Goal: Communication & Community: Ask a question

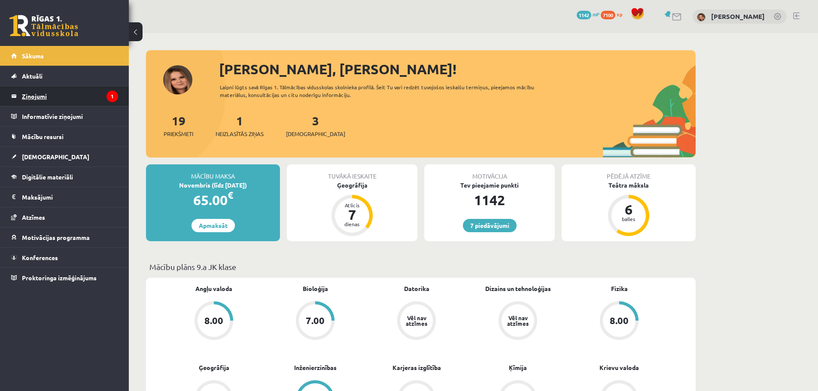
click at [53, 94] on legend "Ziņojumi 1" at bounding box center [70, 96] width 96 height 20
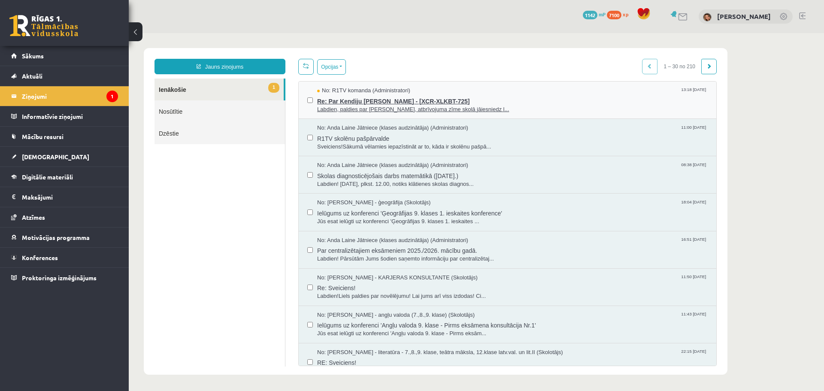
click at [484, 100] on span "Re: Par Kendiju Aneti Kraukli - [XCR-XLKBT-725]" at bounding box center [512, 100] width 391 height 11
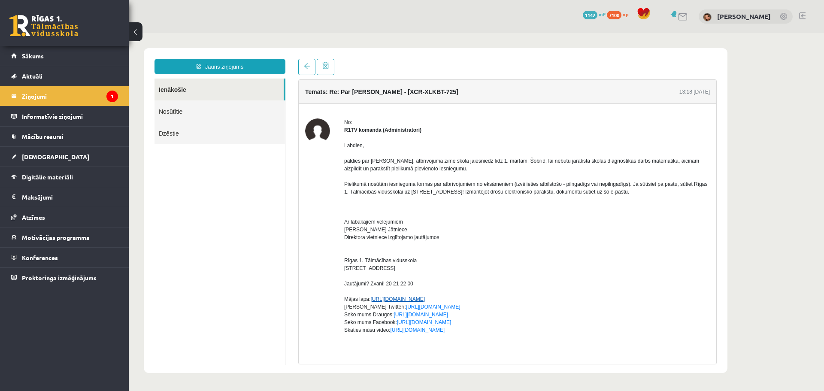
click at [393, 298] on link "http://www.r1tv.lv" at bounding box center [398, 299] width 55 height 6
click at [572, 272] on p "Ar labākajiem vēlējumiem Anda Laine Jātniece Direktora vietniece izglītojamo ja…" at bounding box center [527, 279] width 366 height 139
click at [178, 90] on link "Ienākošie" at bounding box center [219, 90] width 129 height 22
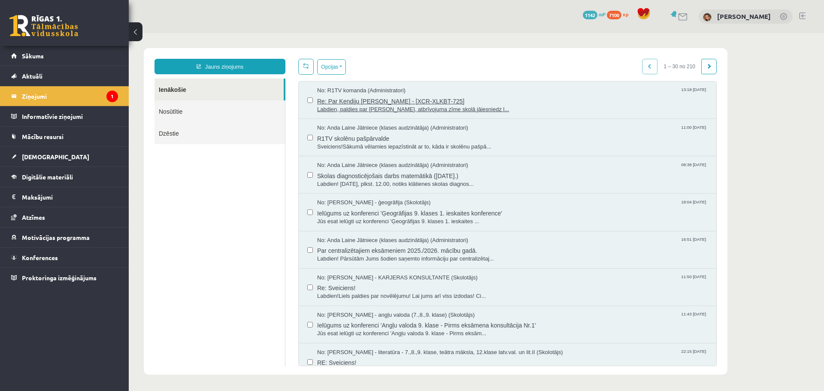
click at [386, 106] on span "Labdien, paldies par Jūsu ziņu, atbrīvojuma zīme skolā jāiesniedz l..." at bounding box center [512, 110] width 391 height 8
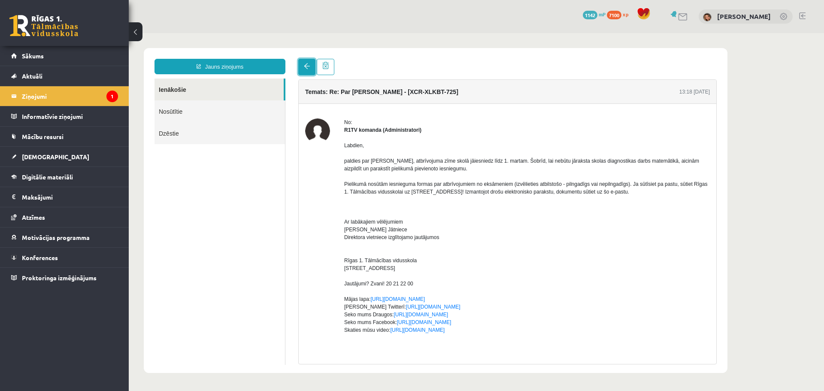
click at [304, 68] on span at bounding box center [307, 66] width 6 height 6
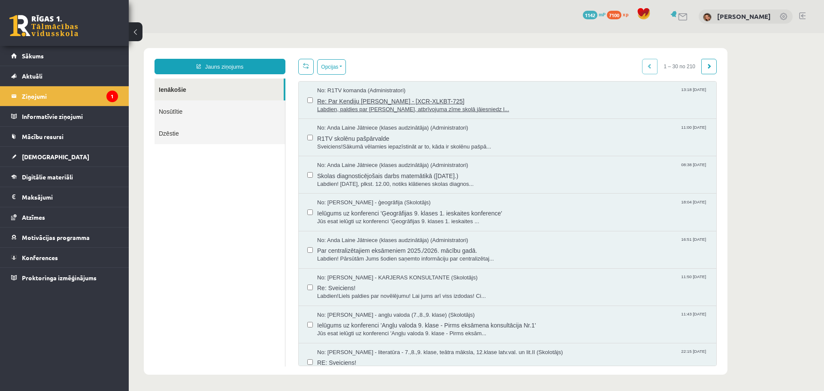
click at [356, 100] on span "Re: Par Kendiju Aneti Kraukli - [XCR-XLKBT-725]" at bounding box center [512, 100] width 391 height 11
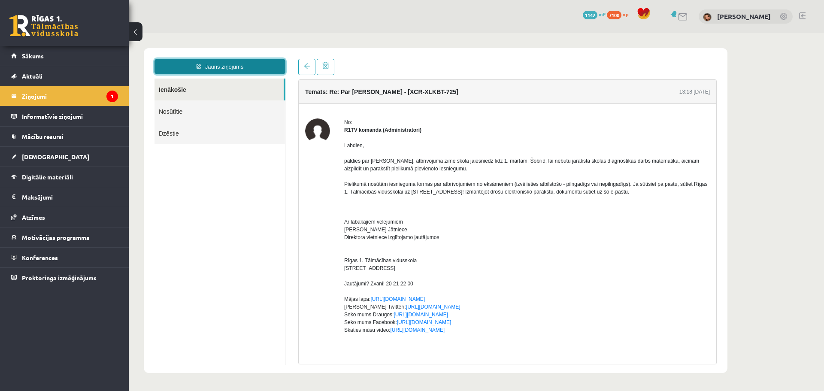
click at [220, 65] on link "Jauns ziņojums" at bounding box center [220, 66] width 131 height 15
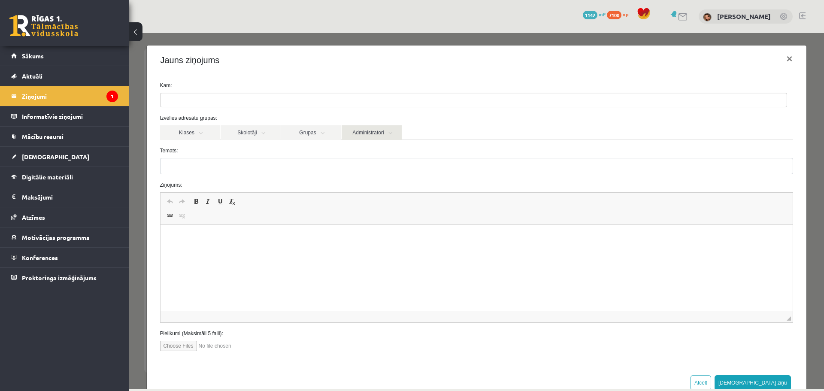
click at [387, 132] on link "Administratori" at bounding box center [372, 132] width 60 height 15
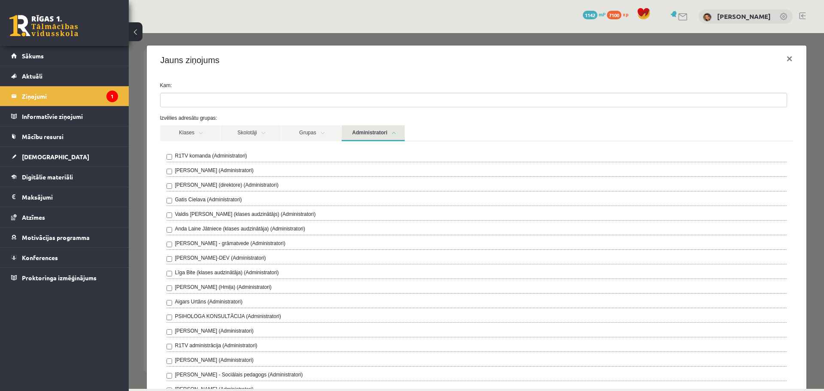
click at [198, 155] on label "R1TV komanda (Administratori)" at bounding box center [211, 156] width 72 height 8
click at [501, 67] on div "Jauns ziņojums ×" at bounding box center [477, 60] width 660 height 29
click at [476, 125] on div "Izvēlies adresātu grupas: Klases Skolotāji Grupas Administratori 9.a JK klase I…" at bounding box center [477, 269] width 646 height 310
click at [471, 56] on div "Jauns ziņojums ×" at bounding box center [477, 60] width 660 height 29
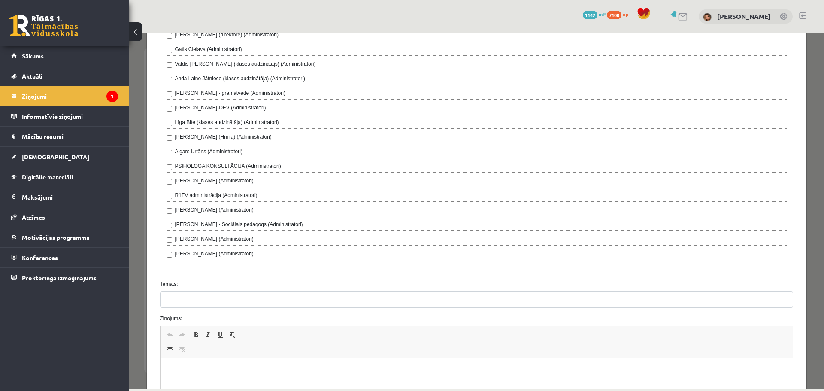
scroll to position [215, 0]
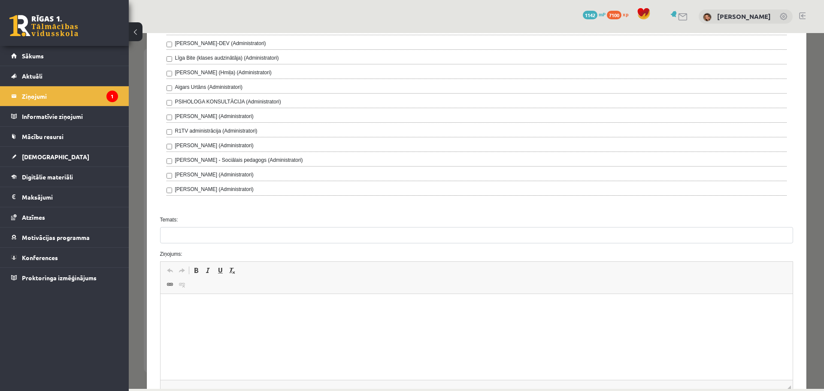
click at [207, 217] on label "Temats:" at bounding box center [477, 220] width 646 height 8
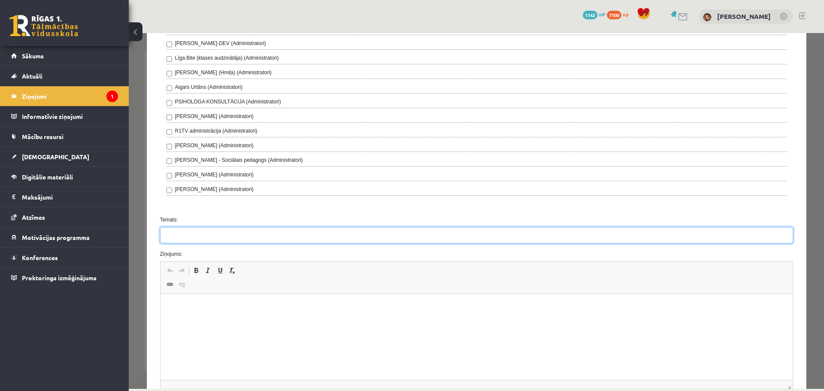
click at [207, 227] on input "Temats:" at bounding box center [476, 235] width 633 height 16
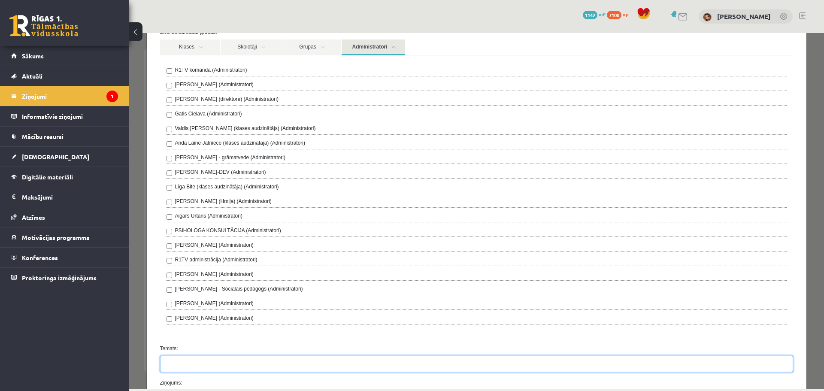
scroll to position [0, 0]
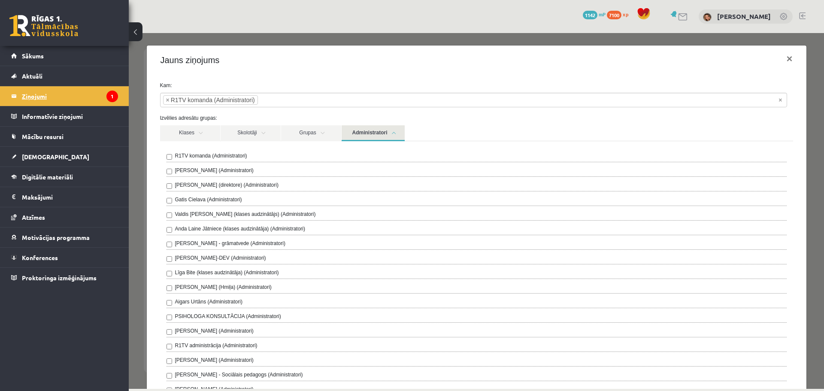
click at [46, 99] on legend "Ziņojumi 1" at bounding box center [70, 96] width 96 height 20
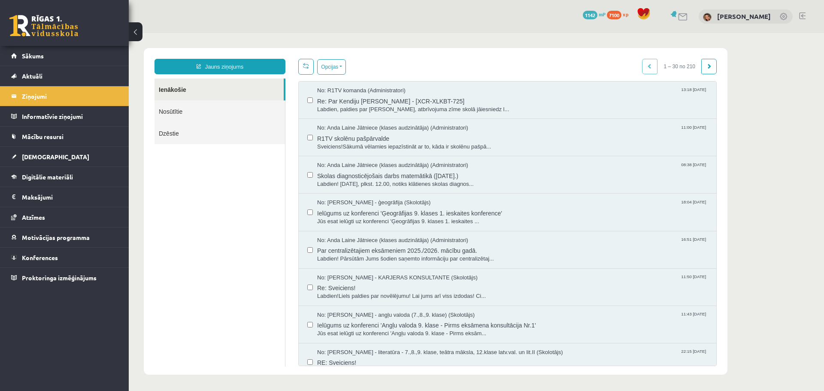
click at [185, 109] on link "Nosūtītie" at bounding box center [220, 111] width 131 height 22
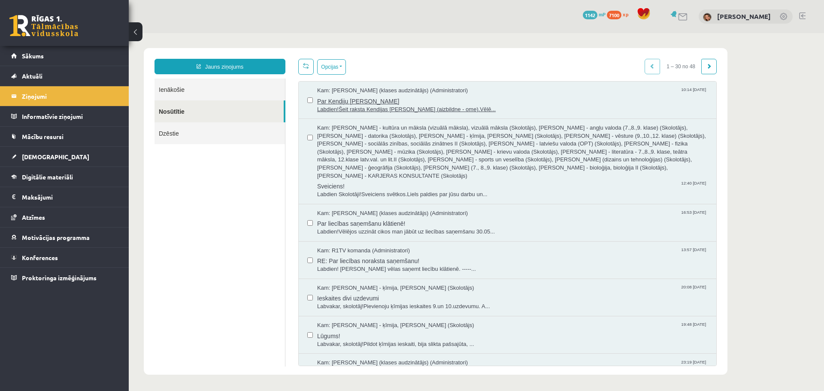
click at [449, 102] on span "Par Kendiju Aneti Kraukli" at bounding box center [512, 100] width 391 height 11
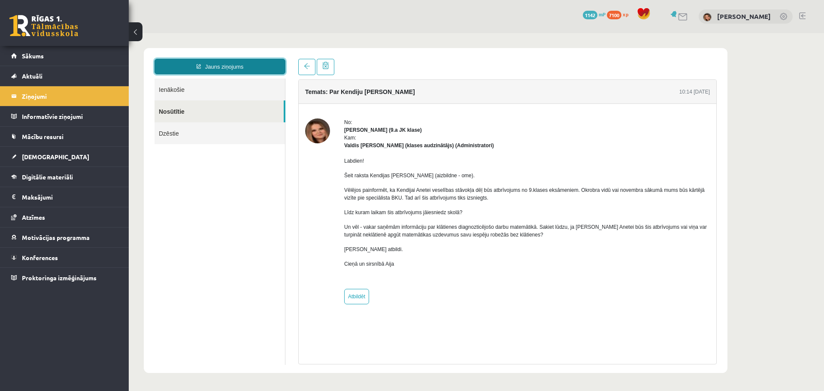
click at [213, 68] on link "Jauns ziņojums" at bounding box center [220, 66] width 131 height 15
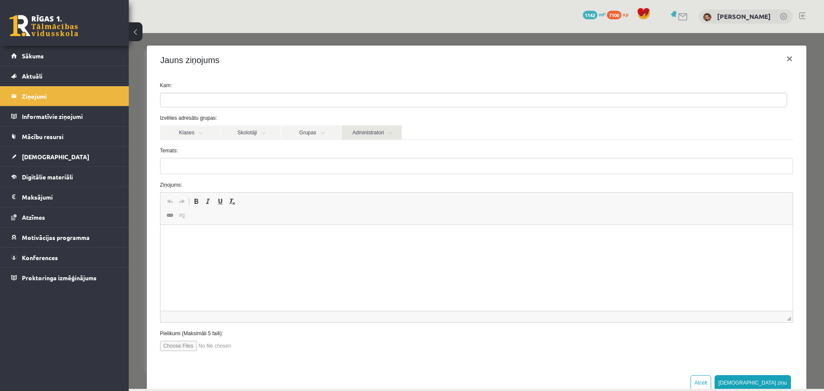
click at [392, 134] on link "Administratori" at bounding box center [372, 132] width 60 height 15
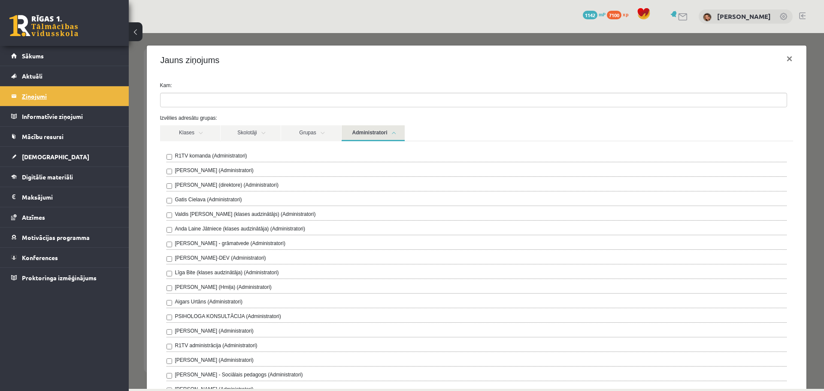
click at [53, 96] on legend "Ziņojumi 1" at bounding box center [70, 96] width 96 height 20
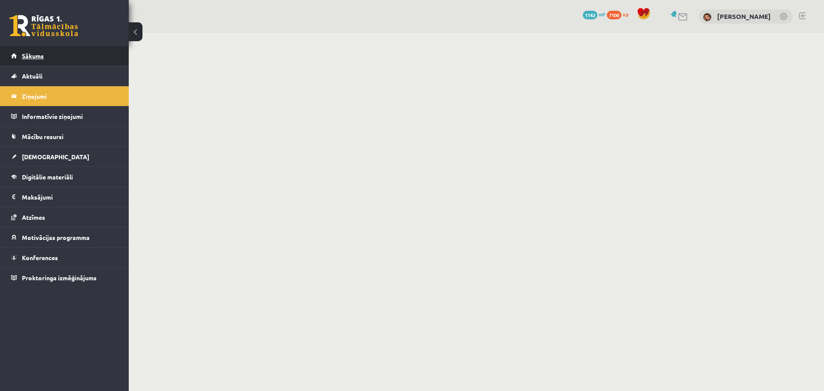
click at [37, 55] on span "Sākums" at bounding box center [33, 56] width 22 height 8
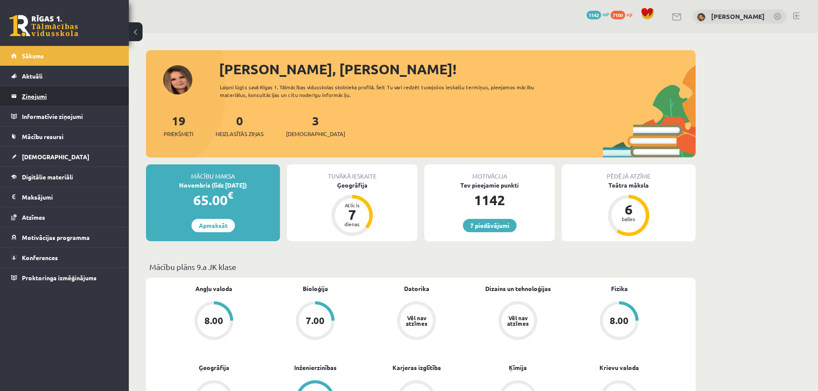
click at [33, 95] on legend "Ziņojumi 0" at bounding box center [70, 96] width 96 height 20
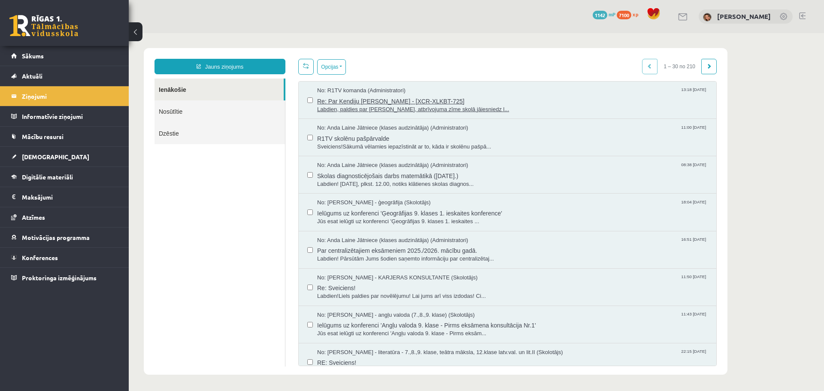
click at [401, 101] on span "Re: Par Kendiju [PERSON_NAME] - [XCR-XLKBT-725]" at bounding box center [512, 100] width 391 height 11
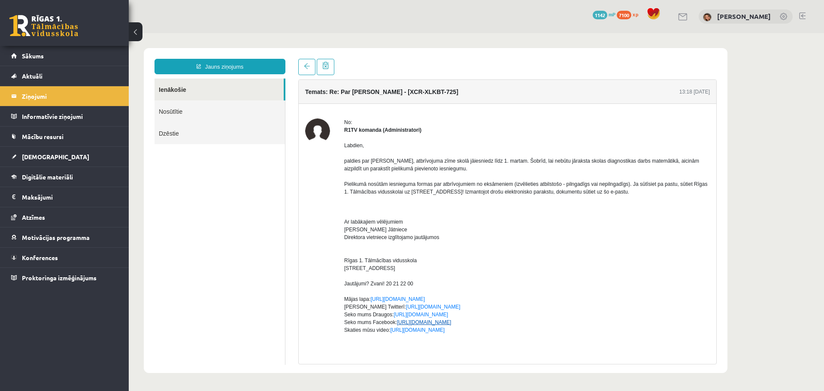
click at [406, 324] on link "[URL][DOMAIN_NAME]" at bounding box center [424, 322] width 55 height 6
click at [432, 322] on link "http://www.facebook.com/r1tvlv" at bounding box center [424, 322] width 55 height 6
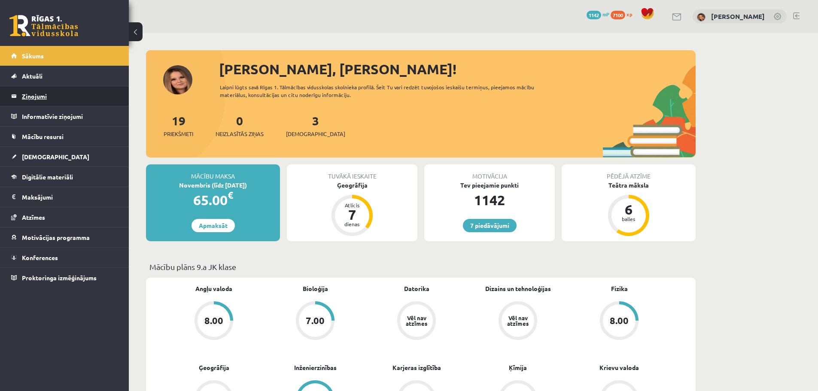
click at [47, 96] on legend "Ziņojumi 0" at bounding box center [70, 96] width 96 height 20
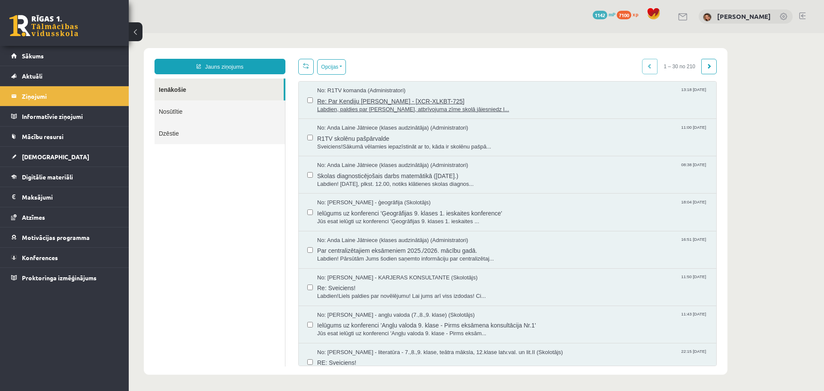
click at [377, 102] on span "Re: Par Kendiju [PERSON_NAME] - [XCR-XLKBT-725]" at bounding box center [512, 100] width 391 height 11
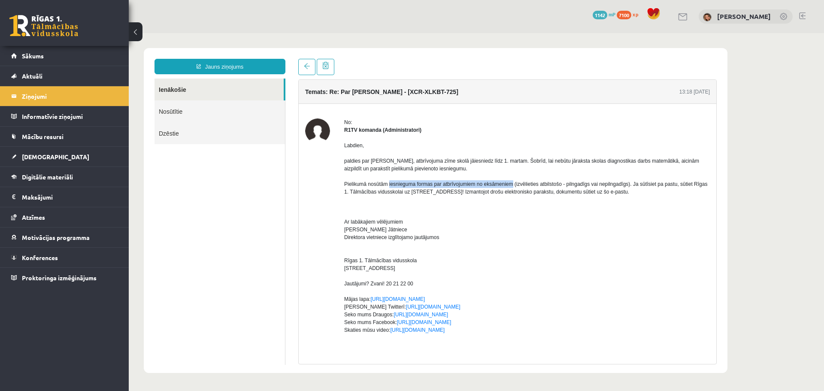
drag, startPoint x: 389, startPoint y: 182, endPoint x: 511, endPoint y: 182, distance: 122.8
click at [511, 182] on p "Labdien, paldies par Jūsu ziņu, atbrīvojuma zīme skolā jāiesniedz līdz 1. marta…" at bounding box center [527, 173] width 366 height 62
copy p "iesnieguma formas par atbrīvojumiem no eksāmeniem"
click at [216, 67] on link "Jauns ziņojums" at bounding box center [220, 66] width 131 height 15
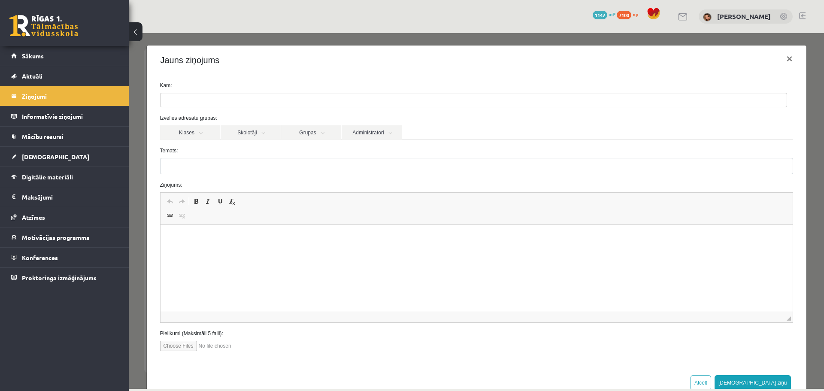
click at [208, 244] on html at bounding box center [476, 238] width 633 height 26
click at [228, 251] on span "Ielīmēt" at bounding box center [232, 247] width 24 height 12
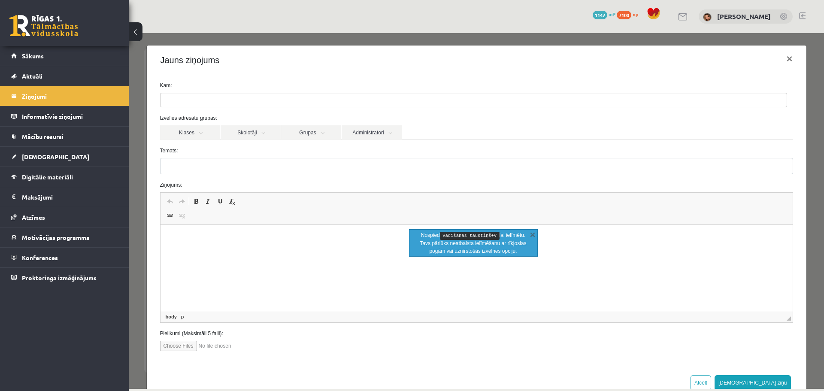
click at [318, 251] on html at bounding box center [476, 238] width 633 height 26
click at [533, 233] on link "X" at bounding box center [533, 234] width 9 height 9
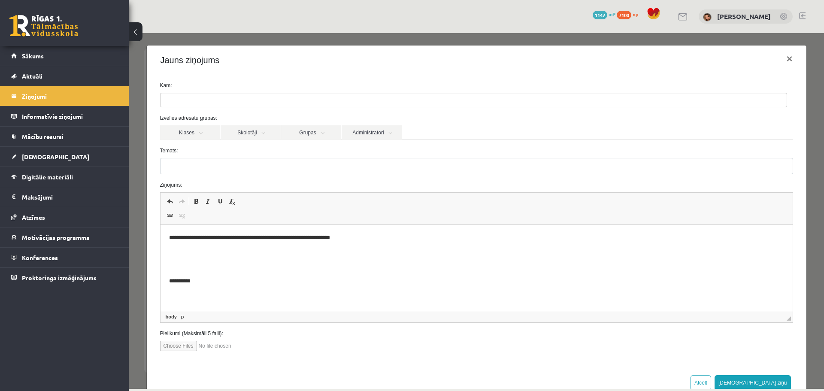
click at [177, 242] on p "**********" at bounding box center [473, 238] width 609 height 9
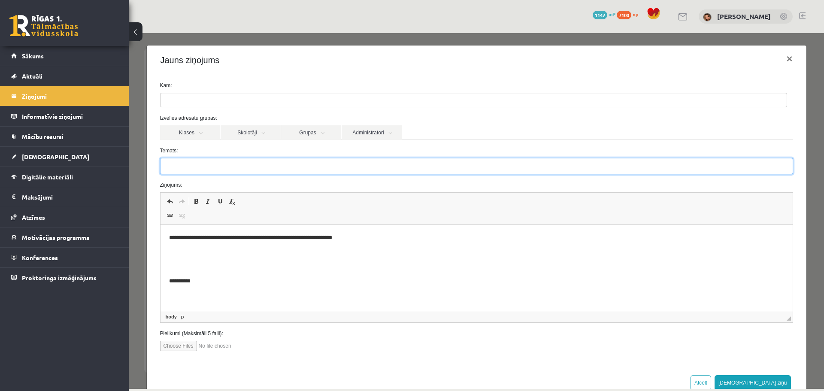
click at [184, 170] on input "Temats:" at bounding box center [476, 166] width 633 height 16
type input "*"
click at [213, 168] on input "**********" at bounding box center [476, 166] width 633 height 16
type input "**********"
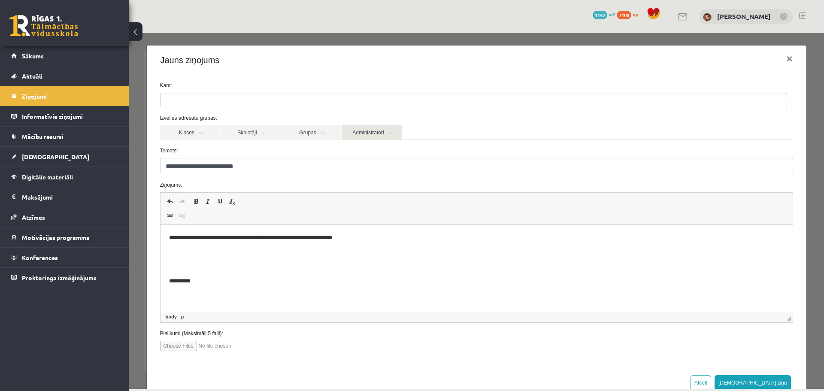
click at [388, 133] on link "Administratori" at bounding box center [372, 132] width 60 height 15
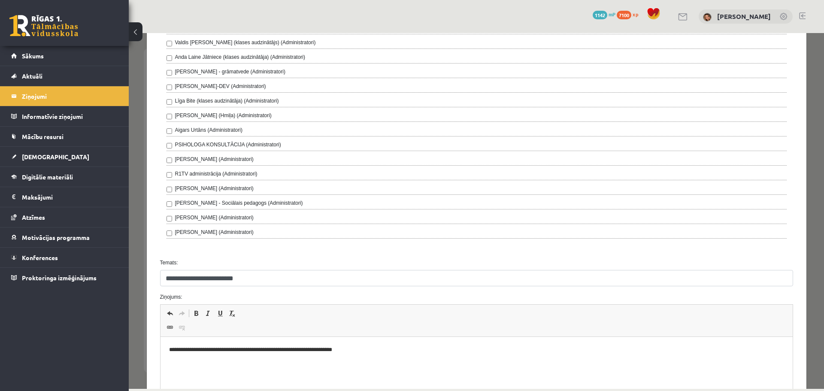
scroll to position [301, 0]
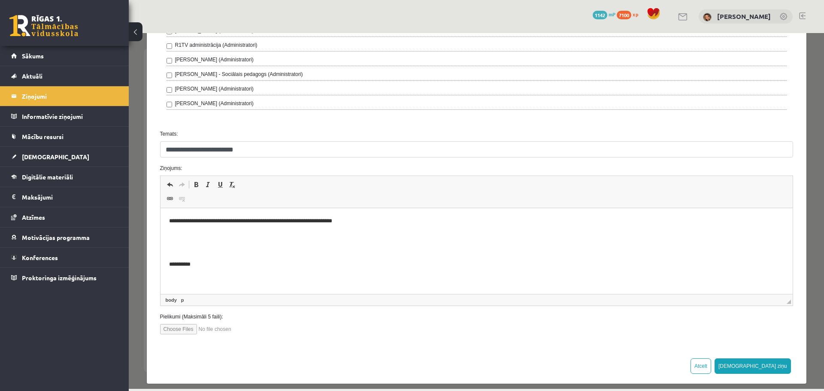
click at [281, 252] on p "Bagātinātā teksta redaktors, wiswyg-editor-47433745223160-1760008038-312" at bounding box center [476, 250] width 615 height 9
click at [279, 250] on p "Bagātinātā teksta redaktors, wiswyg-editor-47433745223160-1760008038-312" at bounding box center [476, 250] width 615 height 9
click at [435, 125] on form "**********" at bounding box center [477, 58] width 646 height 554
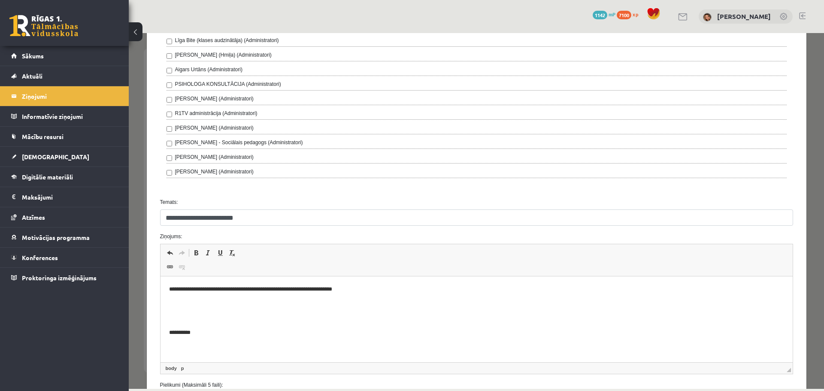
scroll to position [129, 0]
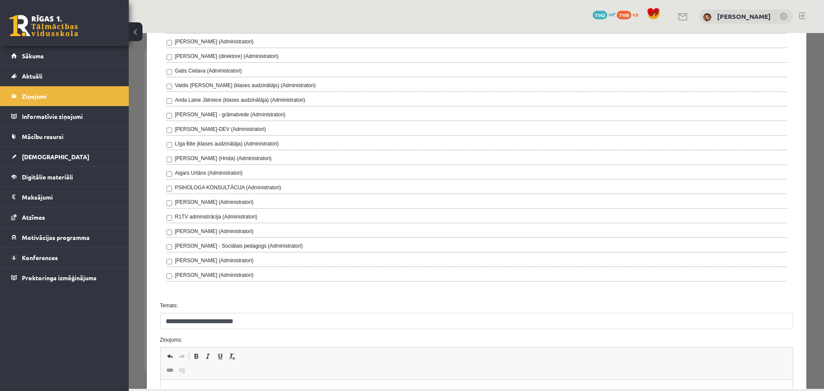
click at [818, 152] on div "**********" at bounding box center [477, 211] width 696 height 356
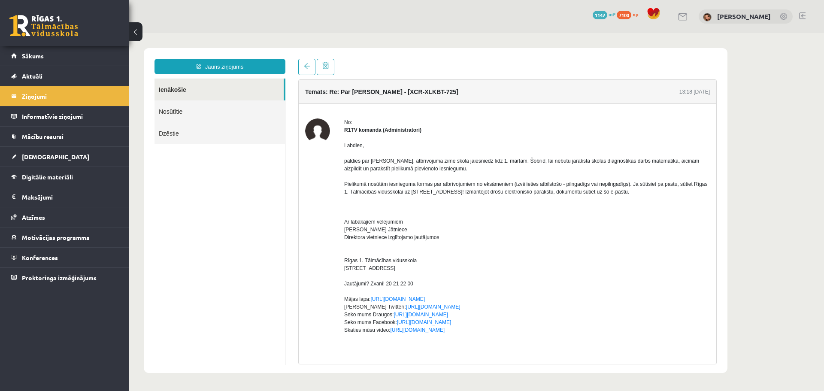
click at [169, 114] on link "Nosūtītie" at bounding box center [220, 111] width 131 height 22
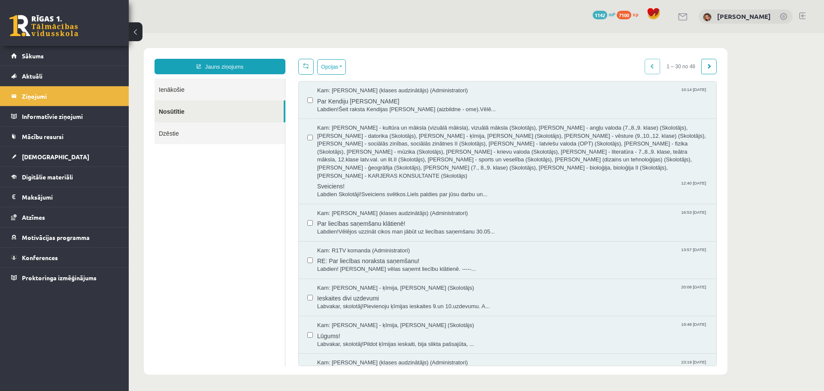
scroll to position [0, 0]
click at [219, 65] on link "Jauns ziņojums" at bounding box center [220, 66] width 131 height 15
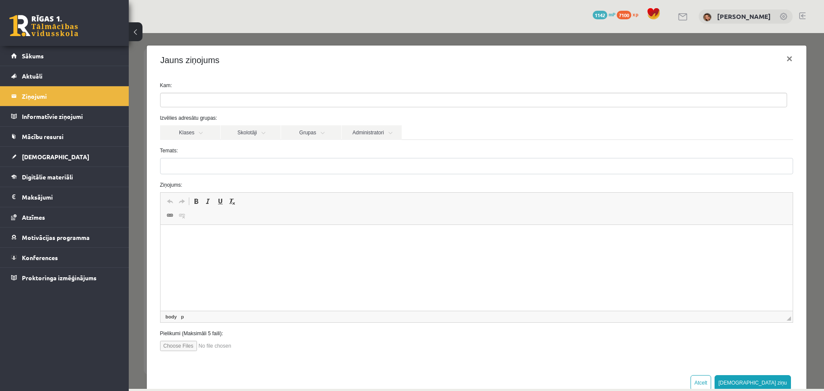
click at [197, 244] on html at bounding box center [476, 238] width 633 height 26
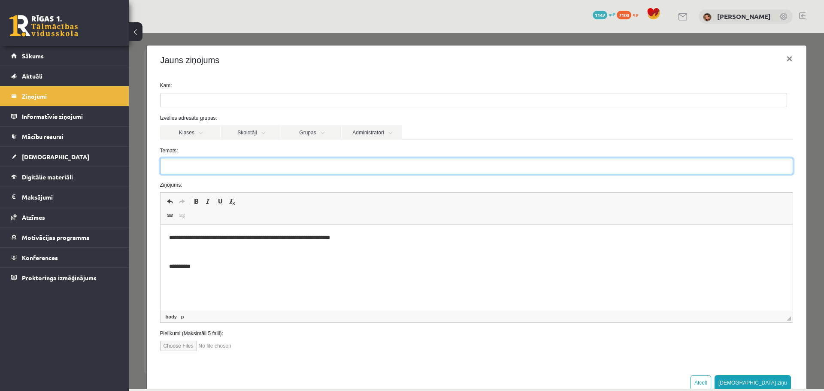
click at [206, 165] on input "Temats:" at bounding box center [476, 166] width 633 height 16
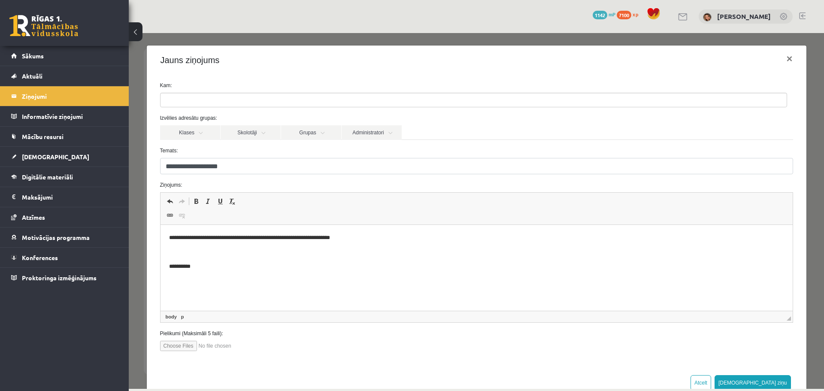
click at [356, 264] on p "**********" at bounding box center [473, 266] width 609 height 9
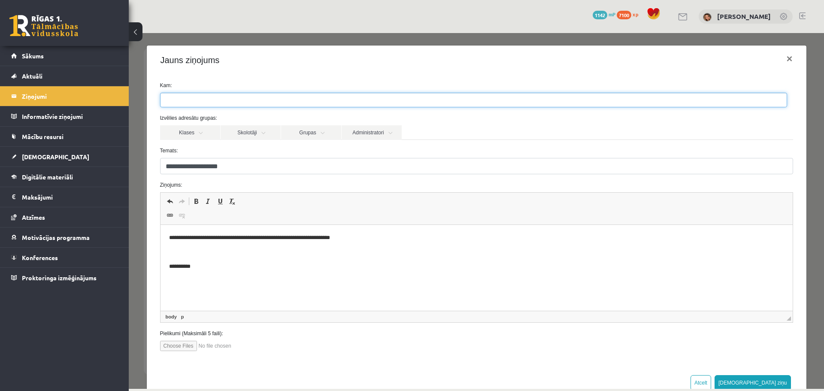
click at [296, 96] on ul at bounding box center [474, 100] width 626 height 14
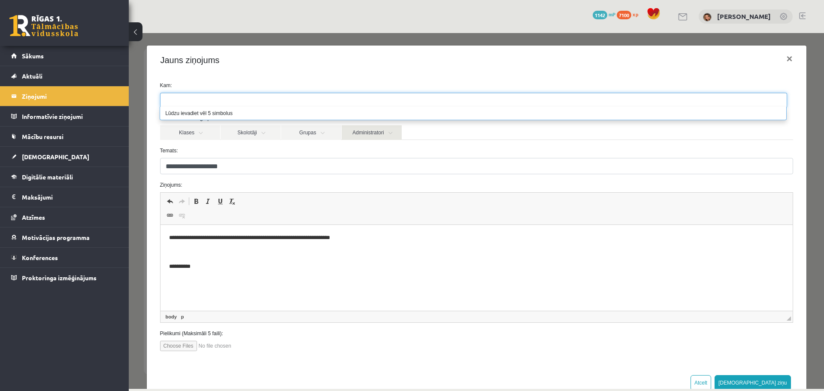
click at [392, 133] on link "Administratori" at bounding box center [372, 132] width 60 height 15
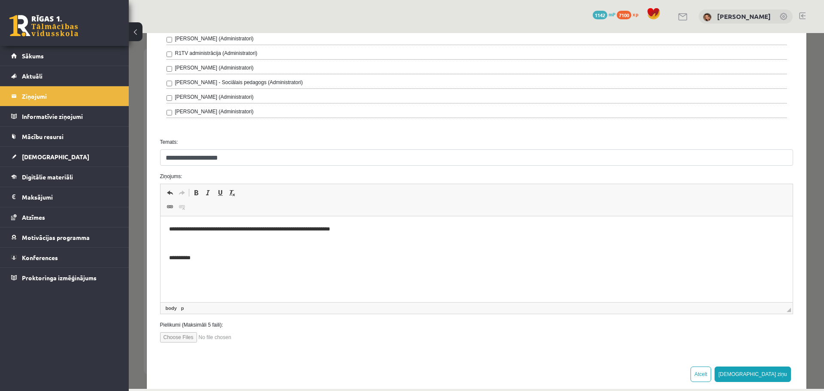
scroll to position [301, 0]
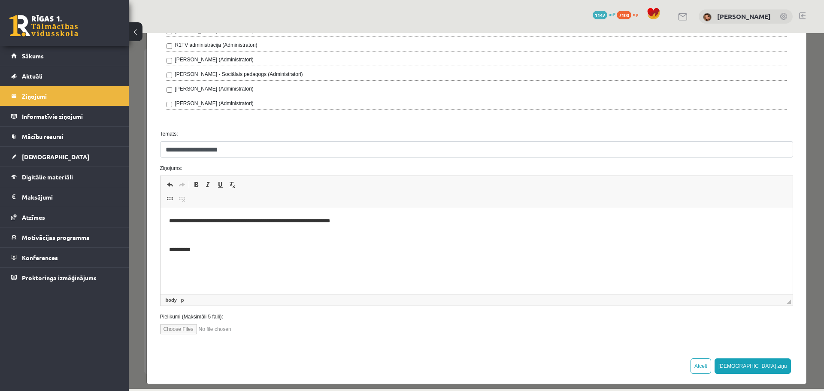
click at [290, 260] on html "**********" at bounding box center [476, 235] width 633 height 55
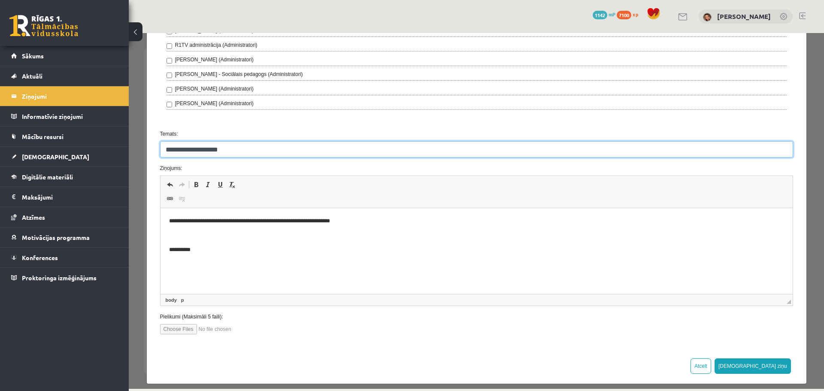
click at [234, 146] on input "**********" at bounding box center [476, 149] width 633 height 16
type input "**********"
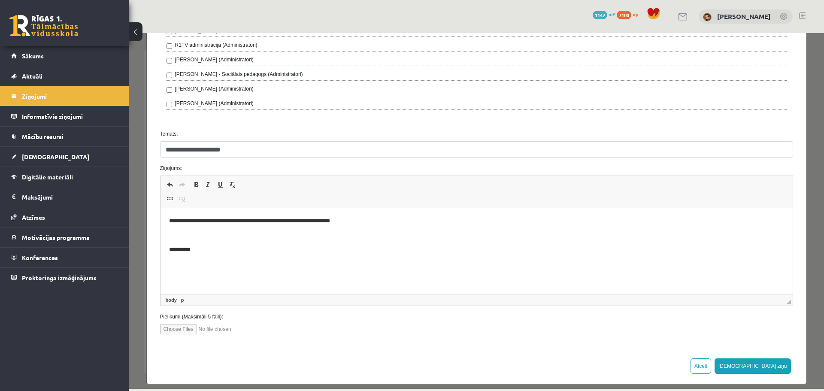
click at [369, 222] on p "**********" at bounding box center [473, 221] width 609 height 9
click at [778, 368] on button "Sūtīt ziņu" at bounding box center [753, 366] width 76 height 15
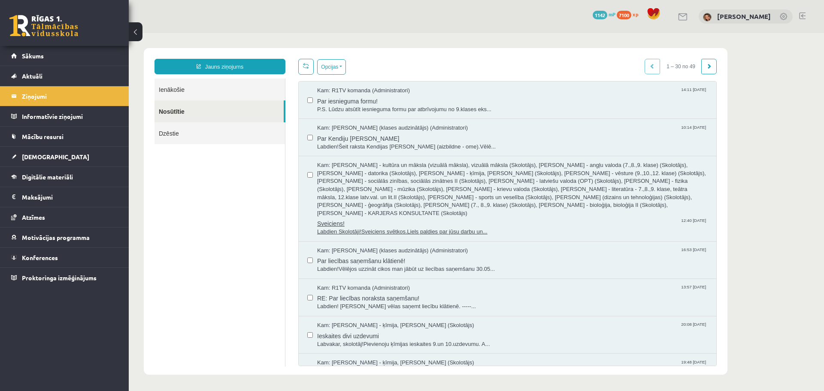
scroll to position [0, 0]
click at [36, 57] on span "Sākums" at bounding box center [33, 56] width 22 height 8
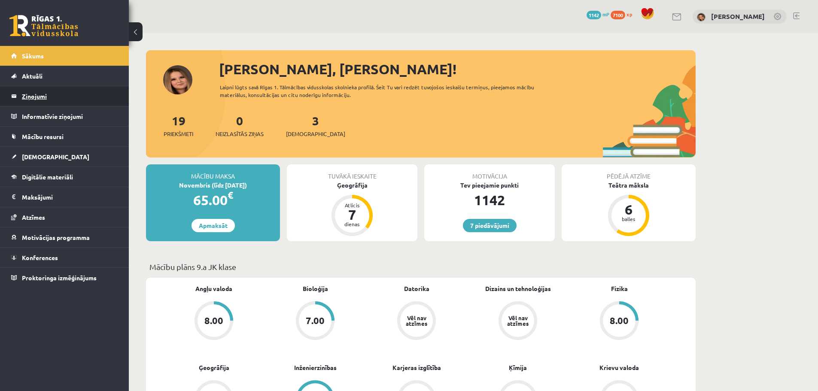
click at [24, 98] on legend "Ziņojumi 0" at bounding box center [70, 96] width 96 height 20
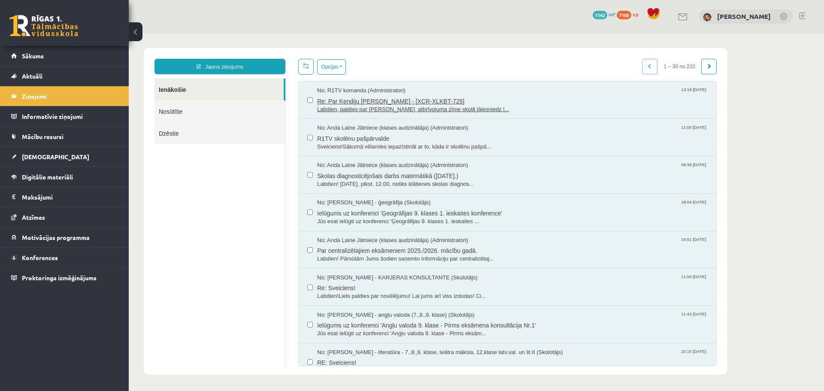
click at [480, 102] on span "Re: Par Kendiju [PERSON_NAME] - [XCR-XLKBT-725]" at bounding box center [512, 100] width 391 height 11
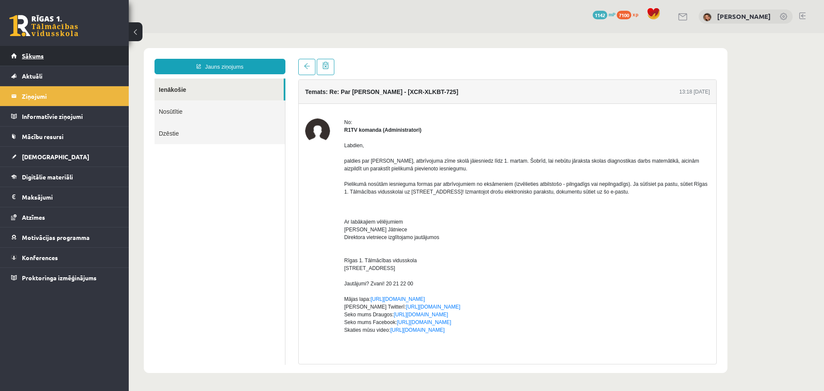
click at [27, 56] on span "Sākums" at bounding box center [33, 56] width 22 height 8
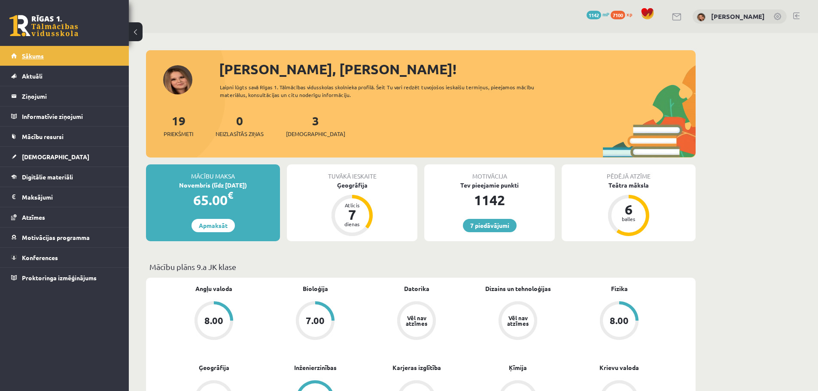
click at [54, 52] on link "Sākums" at bounding box center [64, 56] width 107 height 20
click at [57, 94] on legend "Ziņojumi 1" at bounding box center [70, 96] width 96 height 20
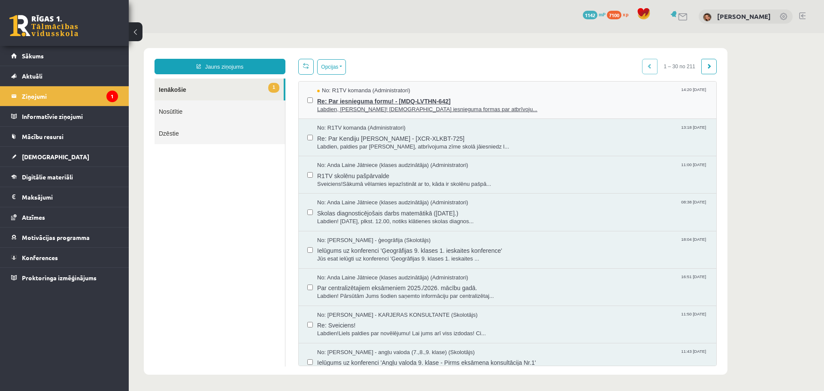
click at [396, 109] on span "Labdien, Kendija! Pielikumā nosūtām iesnieguma formas par atbrīvoju..." at bounding box center [512, 110] width 391 height 8
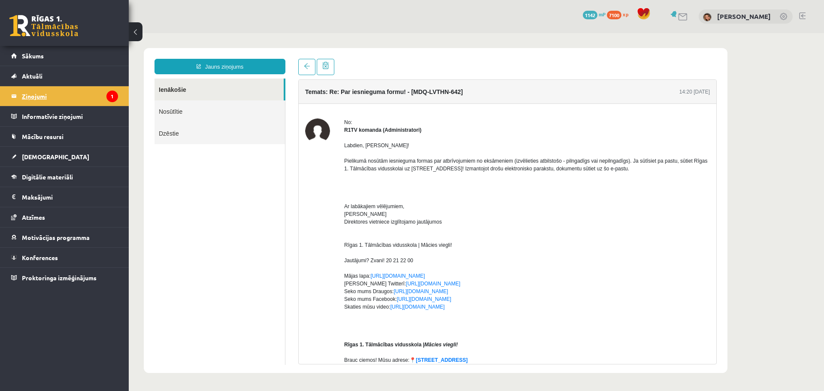
click at [66, 90] on legend "Ziņojumi 1" at bounding box center [70, 96] width 96 height 20
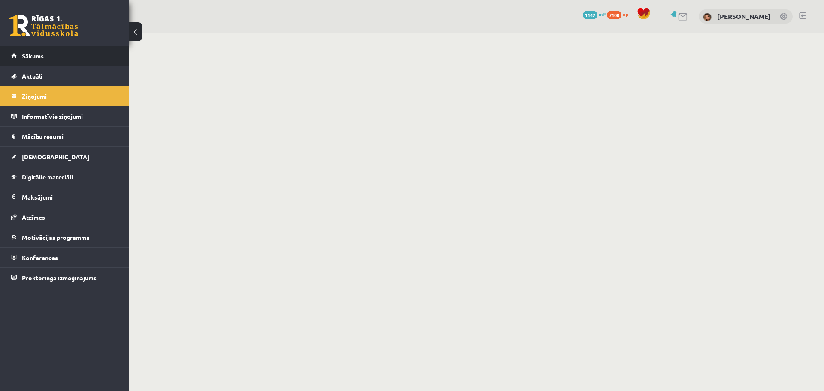
click at [37, 55] on span "Sākums" at bounding box center [33, 56] width 22 height 8
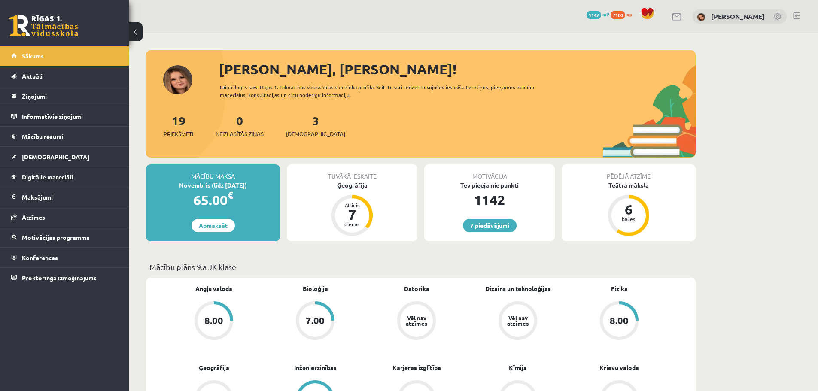
click at [342, 213] on div "7" at bounding box center [352, 215] width 26 height 14
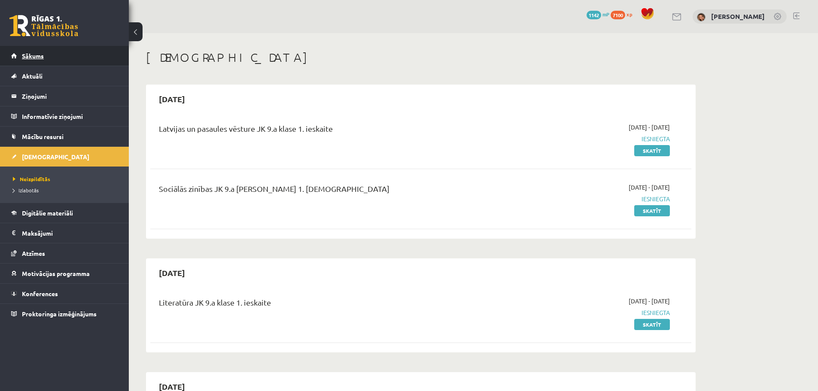
click at [29, 58] on span "Sākums" at bounding box center [33, 56] width 22 height 8
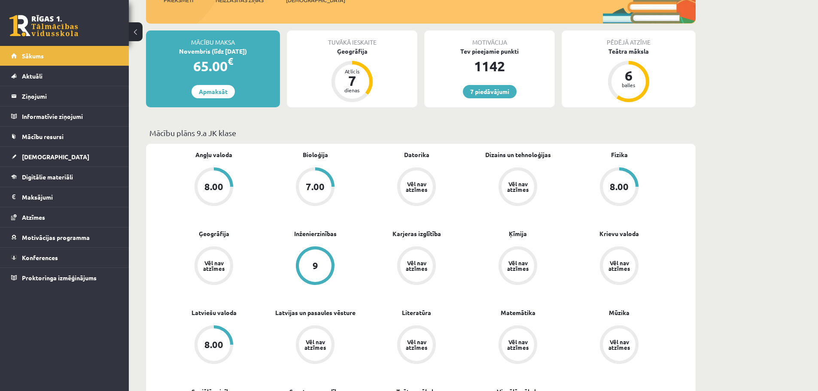
scroll to position [43, 0]
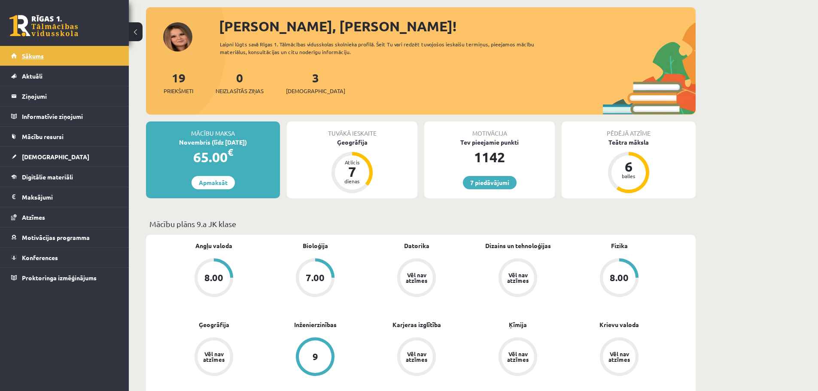
click at [49, 53] on link "Sākums" at bounding box center [64, 56] width 107 height 20
